Goal: Navigation & Orientation: Find specific page/section

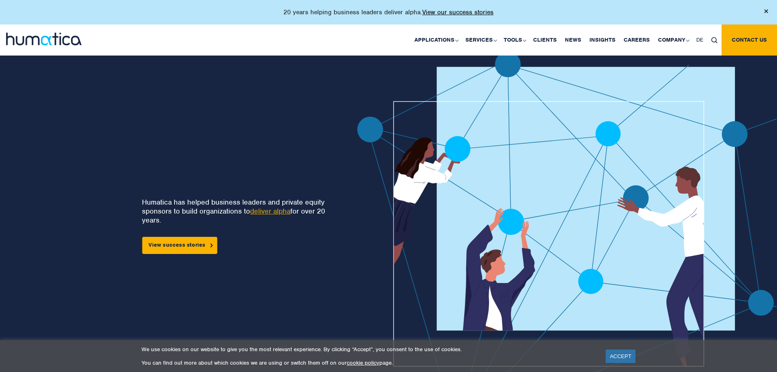
click at [743, 254] on img at bounding box center [600, 246] width 487 height 391
click at [634, 353] on link "ACCEPT" at bounding box center [621, 355] width 30 height 13
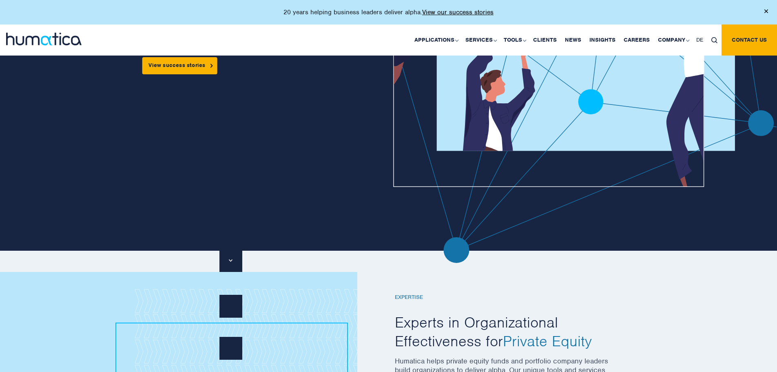
scroll to position [204, 0]
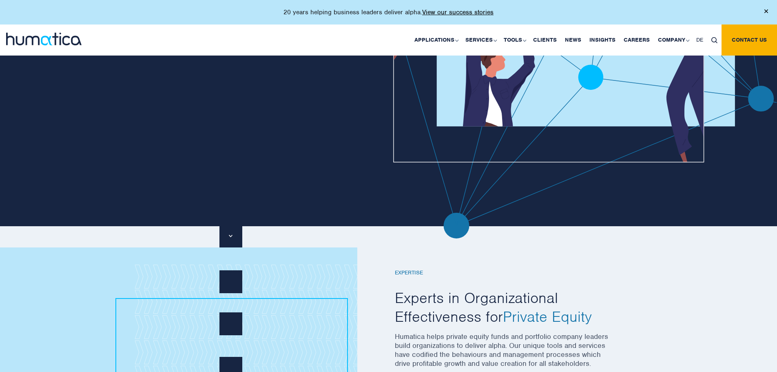
click at [625, 183] on img at bounding box center [600, 42] width 487 height 391
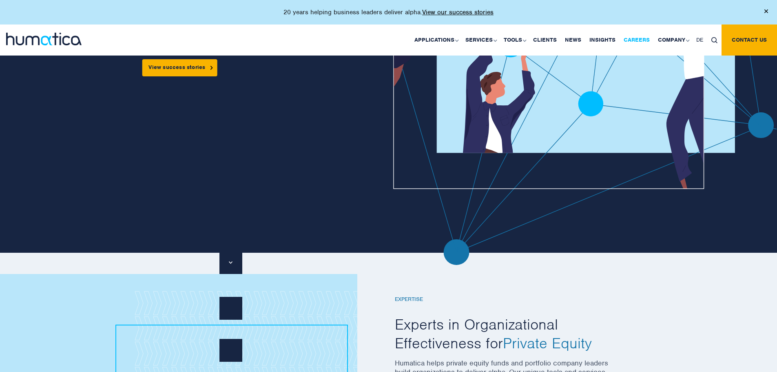
scroll to position [163, 0]
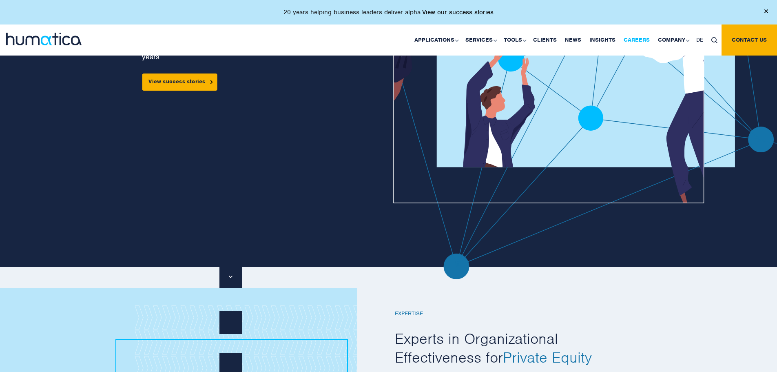
click at [642, 37] on link "Careers" at bounding box center [637, 39] width 34 height 31
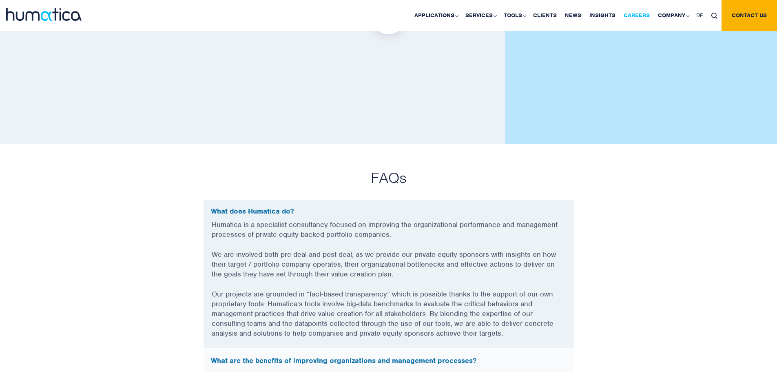
scroll to position [2121, 0]
